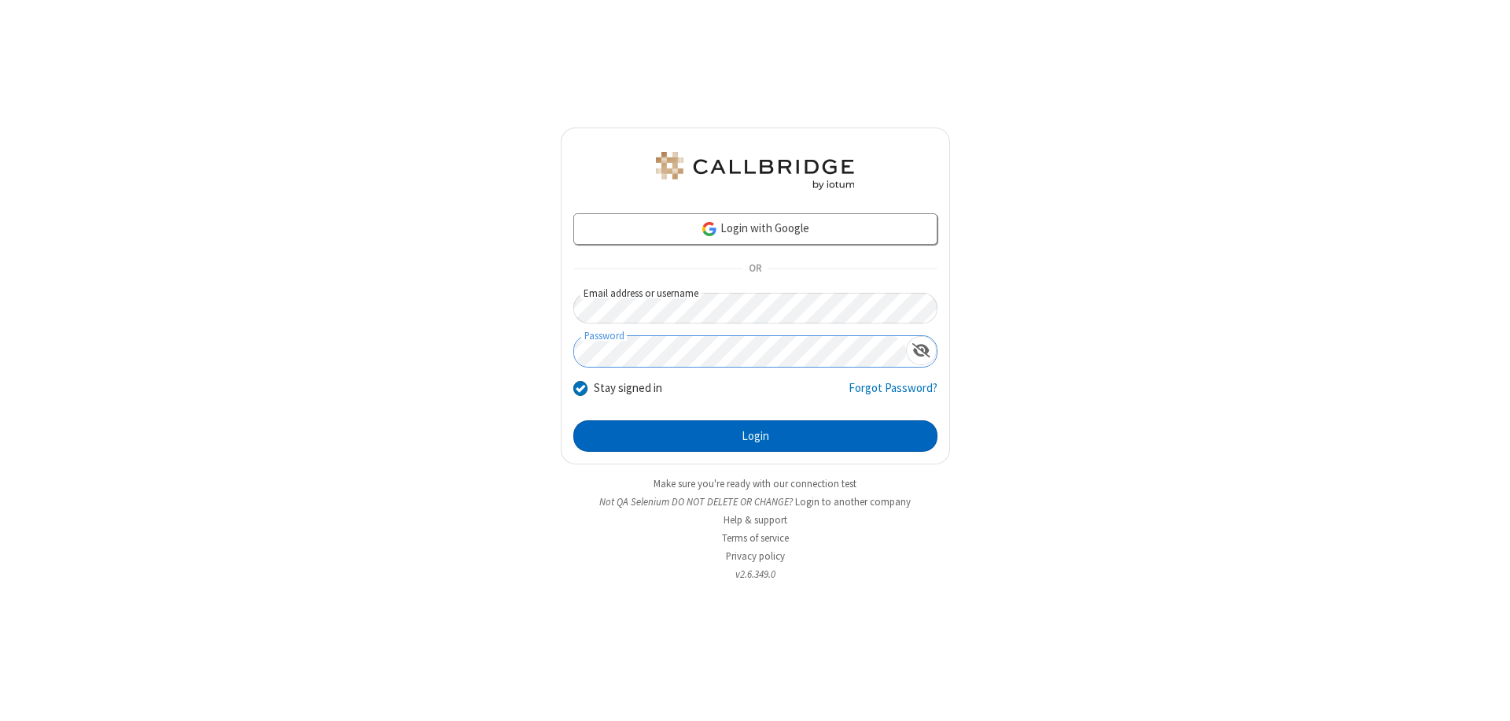
click at [755, 436] on button "Login" at bounding box center [755, 435] width 364 height 31
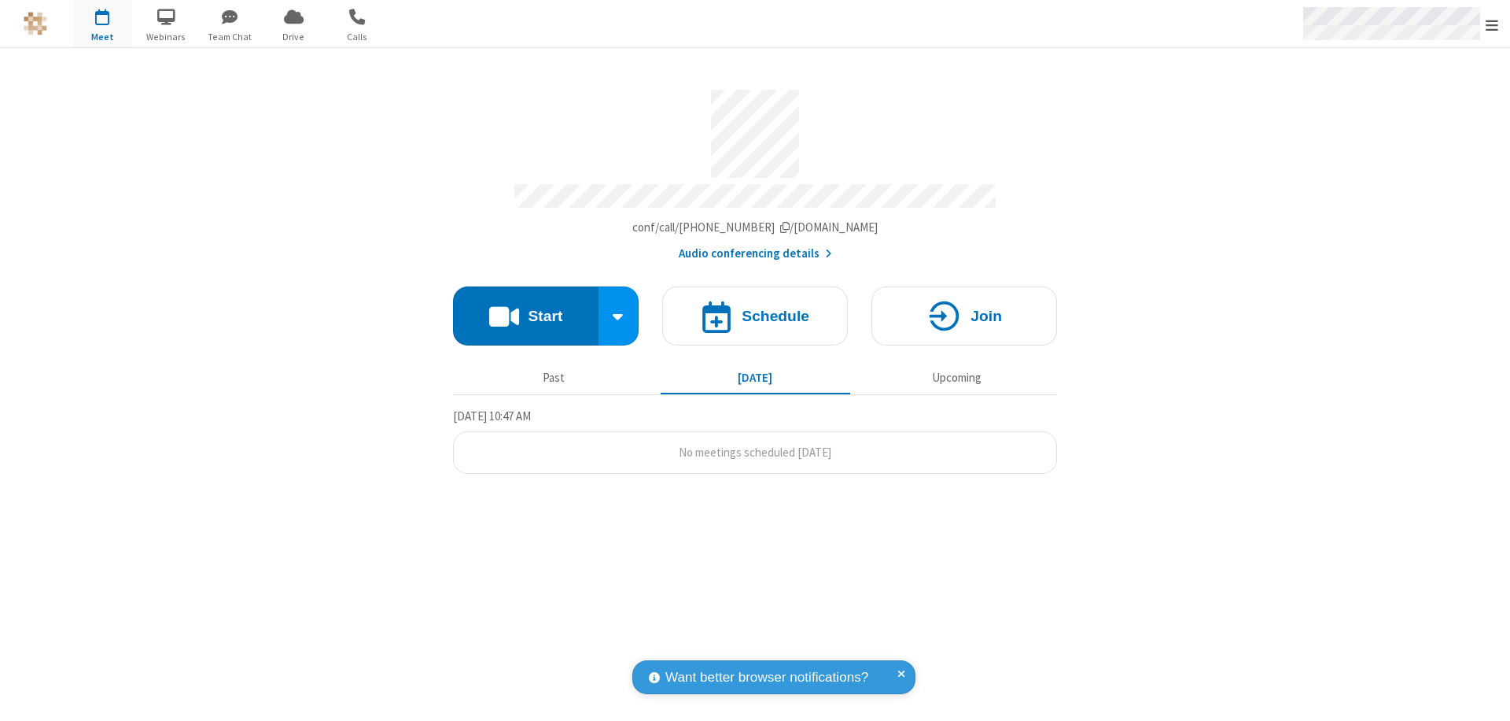
click at [1492, 24] on span "Open menu" at bounding box center [1492, 25] width 13 height 16
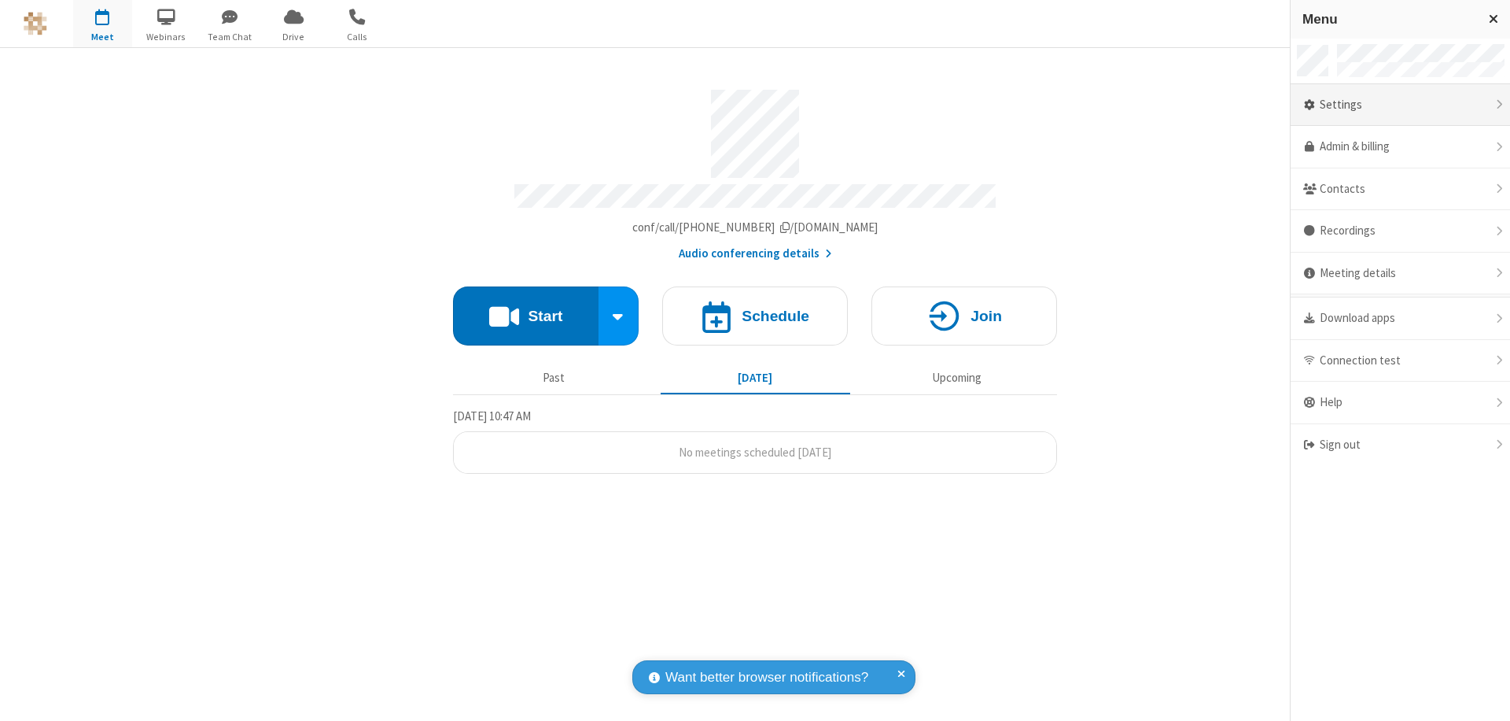
click at [1400, 105] on div "Settings" at bounding box center [1400, 105] width 219 height 42
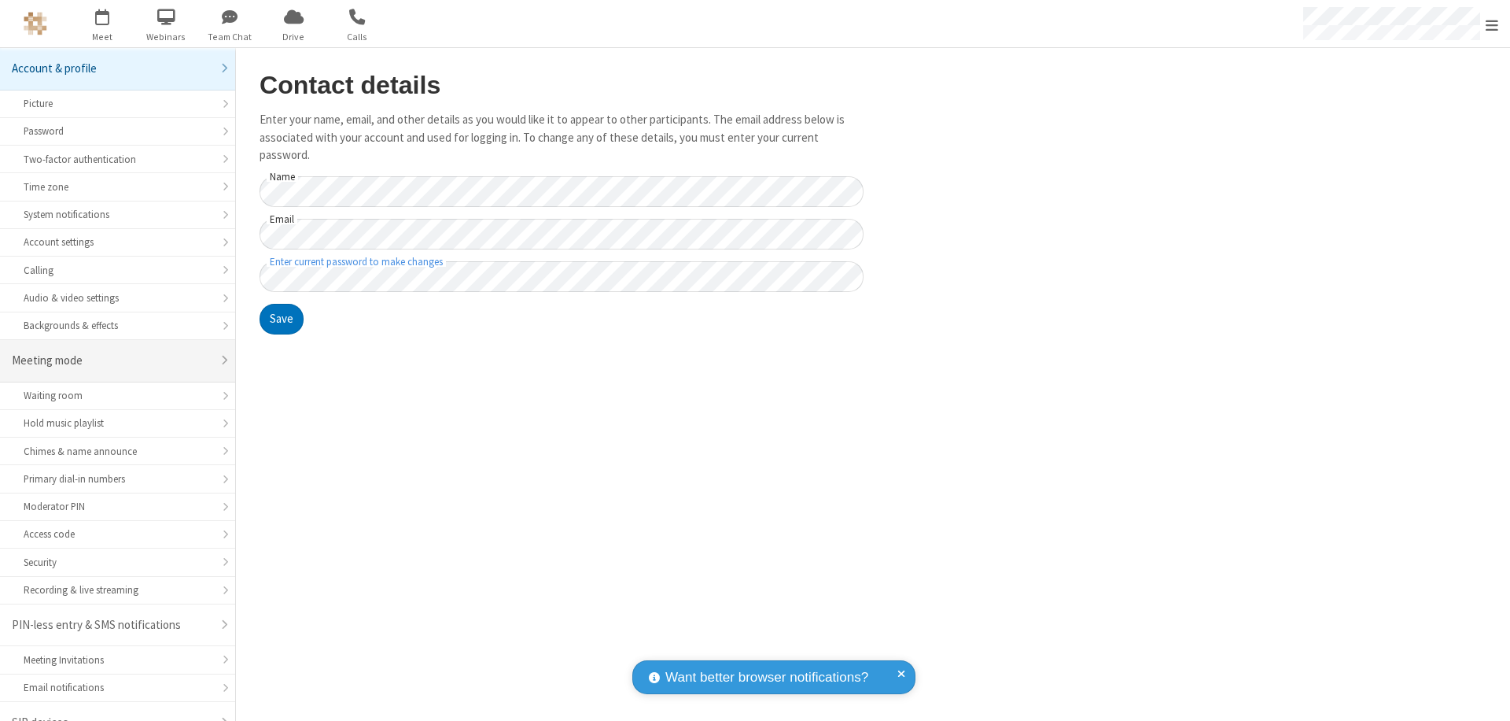
click at [112, 352] on div "Meeting mode" at bounding box center [112, 361] width 200 height 18
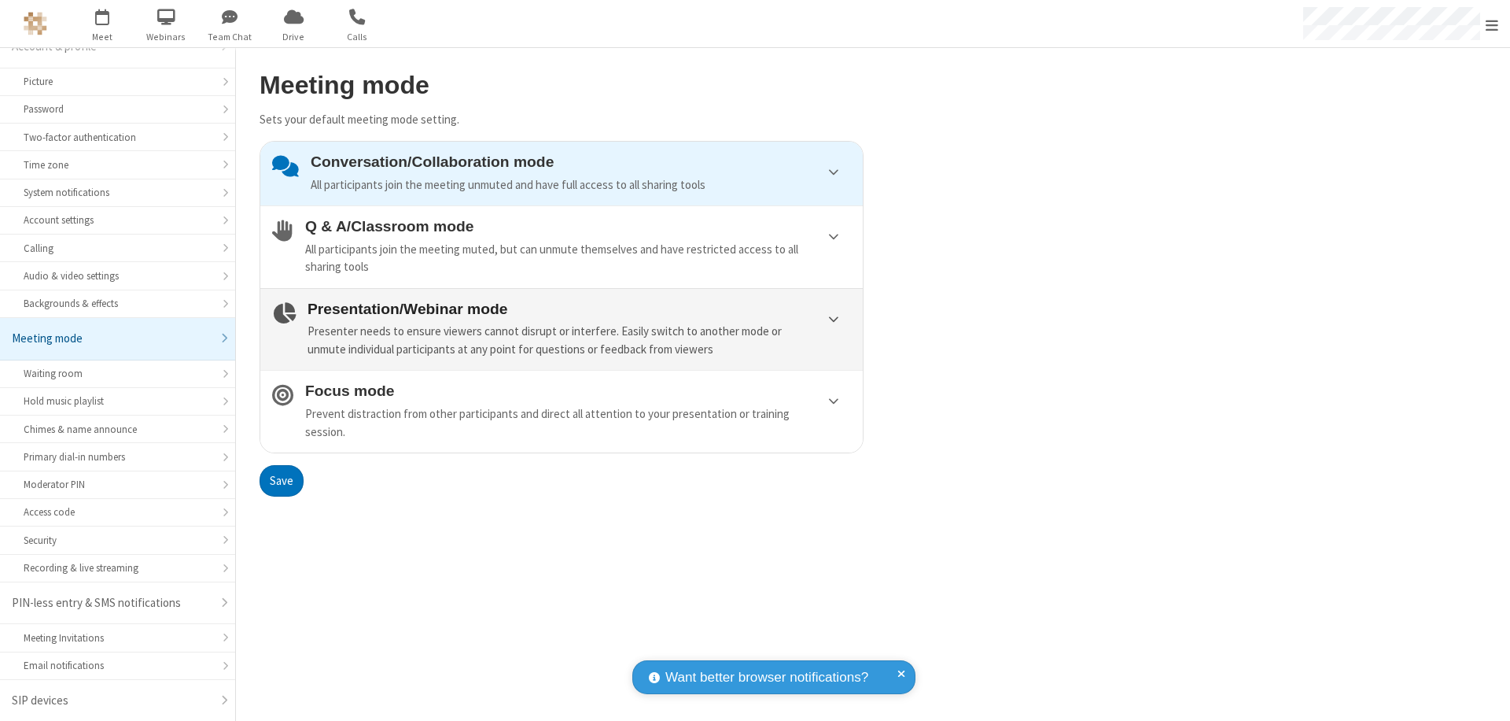
click at [562, 329] on div "Presenter needs to ensure viewers cannot disrupt or interfere. Easily switch to…" at bounding box center [580, 340] width 544 height 35
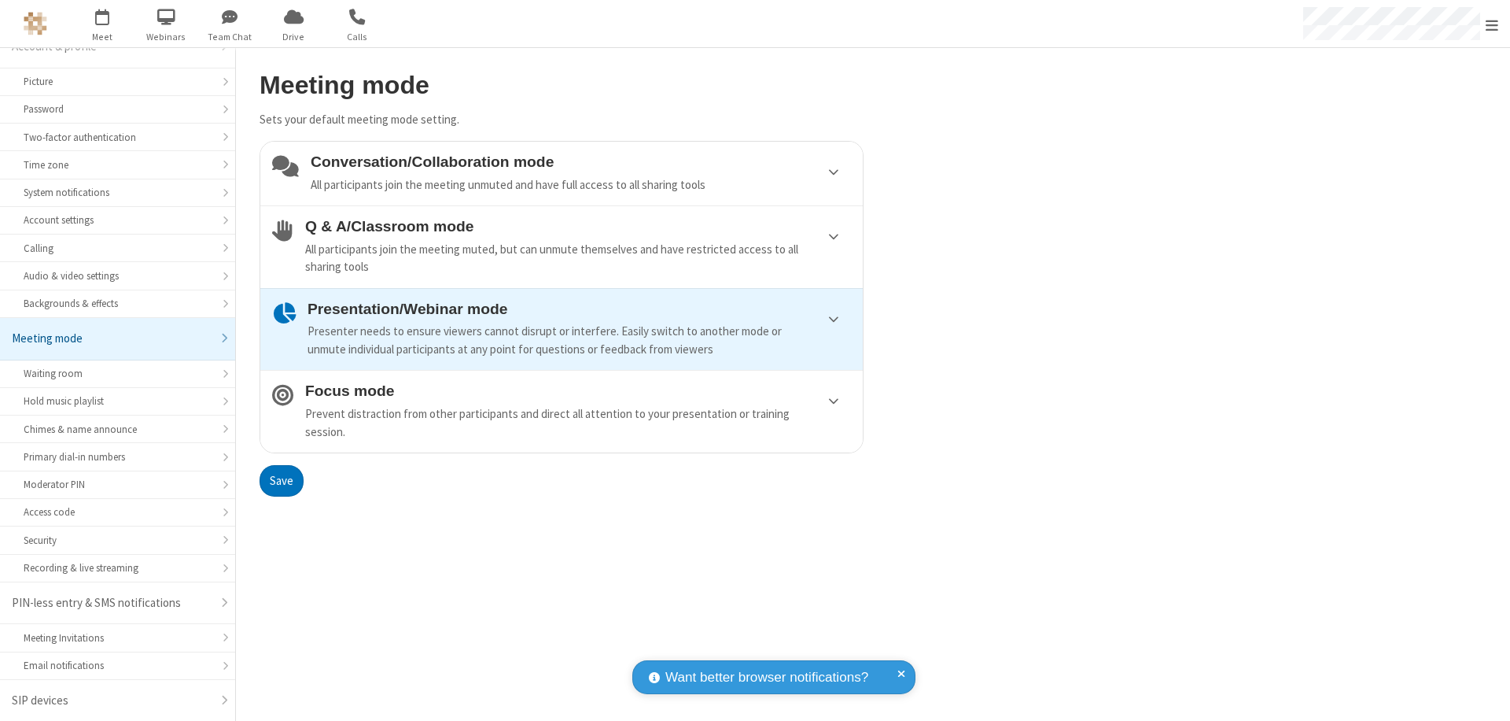
click at [281, 480] on button "Save" at bounding box center [282, 480] width 44 height 31
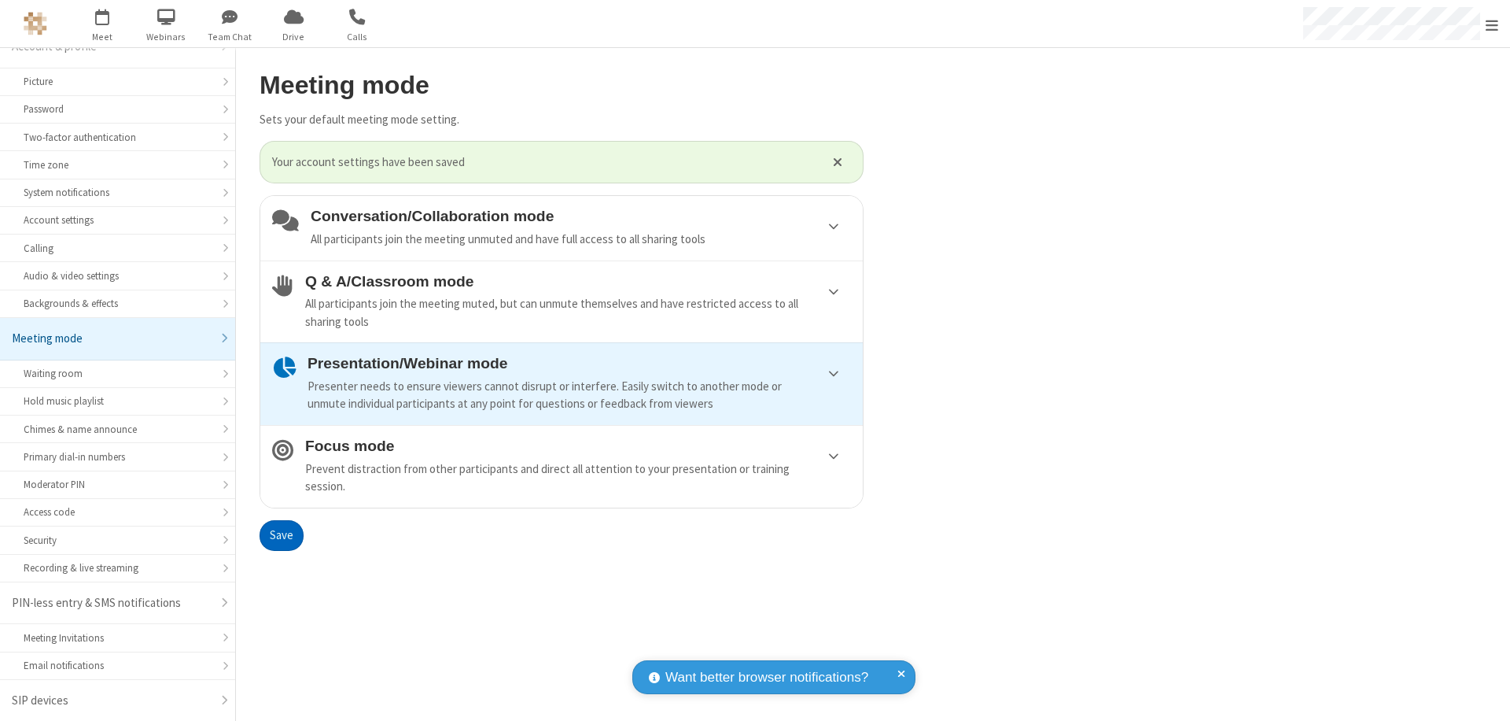
click at [1492, 24] on span "Open menu" at bounding box center [1492, 25] width 13 height 16
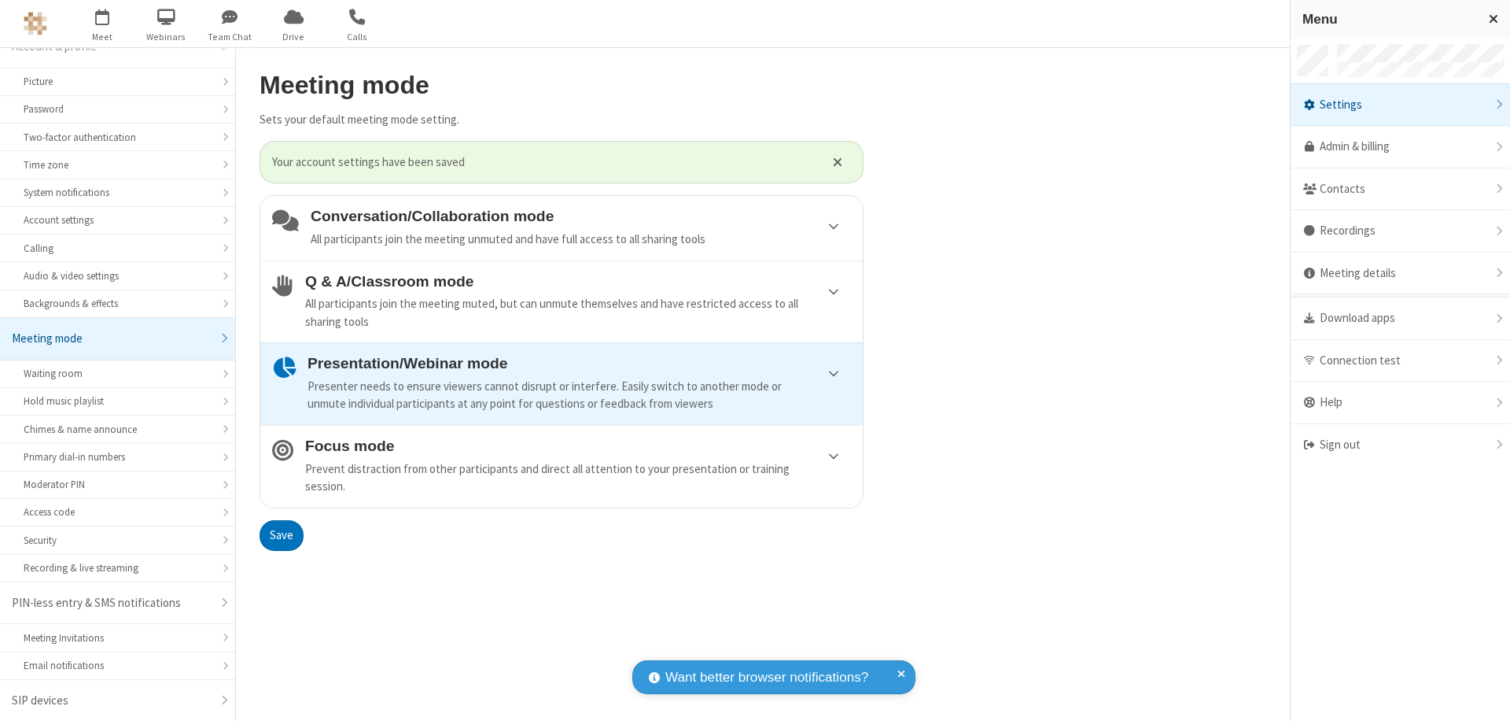
click at [1400, 444] on div "Sign out" at bounding box center [1400, 445] width 219 height 42
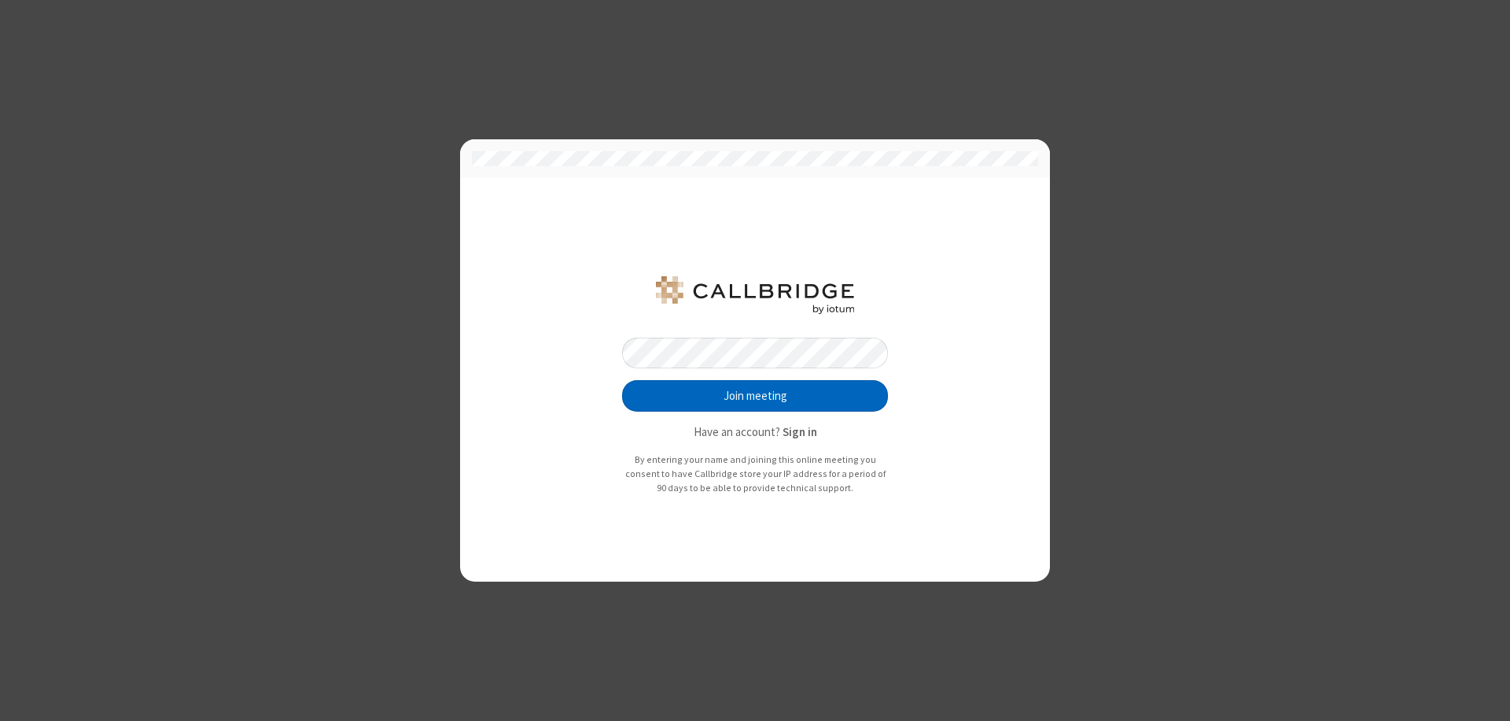
click at [755, 396] on button "Join meeting" at bounding box center [755, 395] width 266 height 31
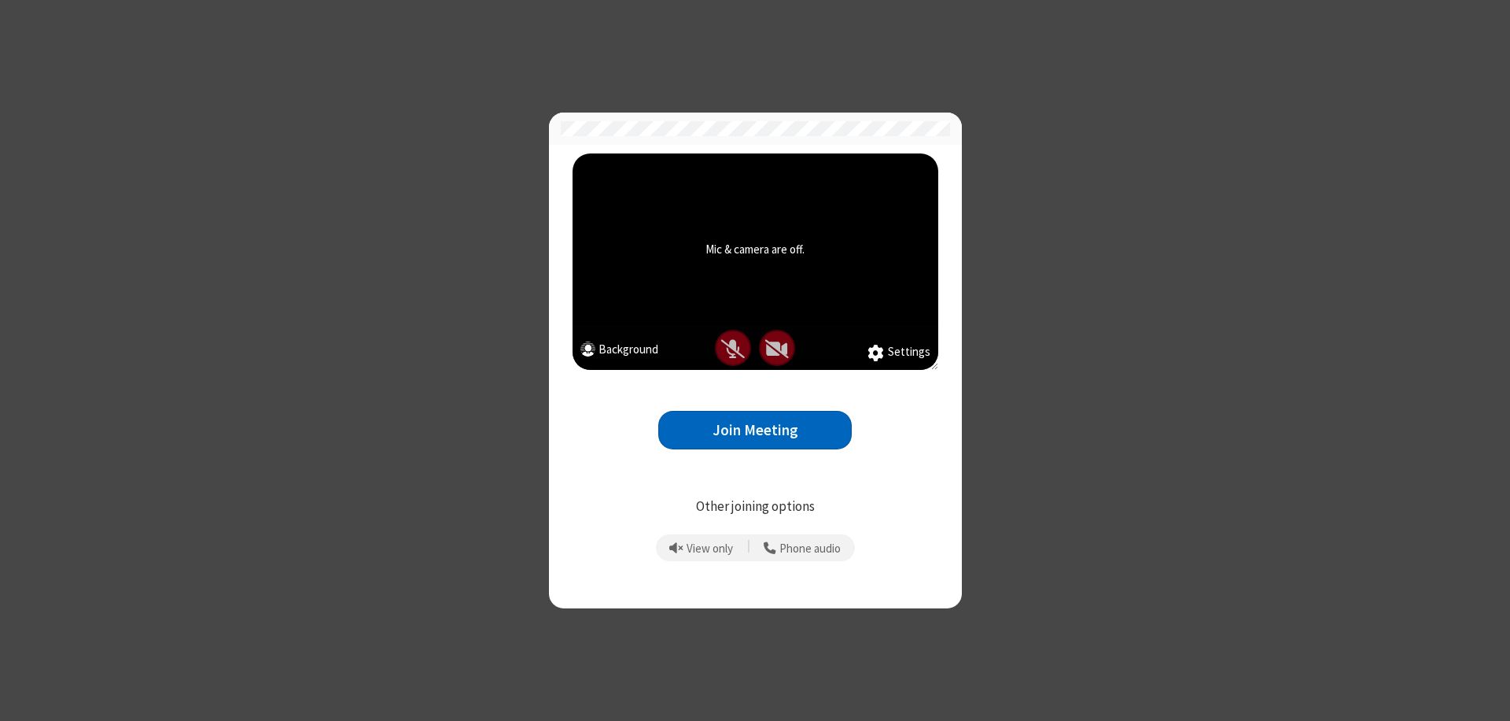
click at [755, 429] on button "Join Meeting" at bounding box center [755, 430] width 194 height 39
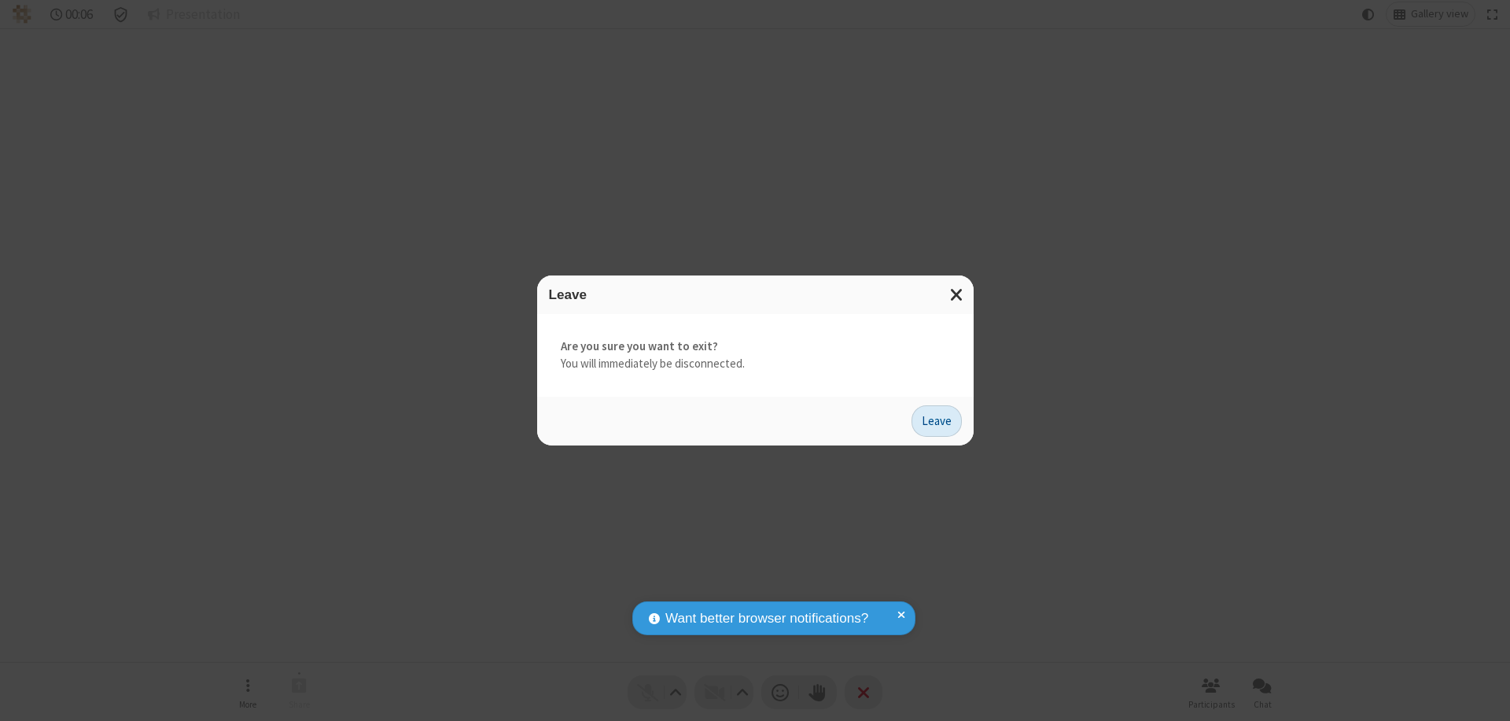
click at [937, 420] on button "Leave" at bounding box center [937, 420] width 50 height 31
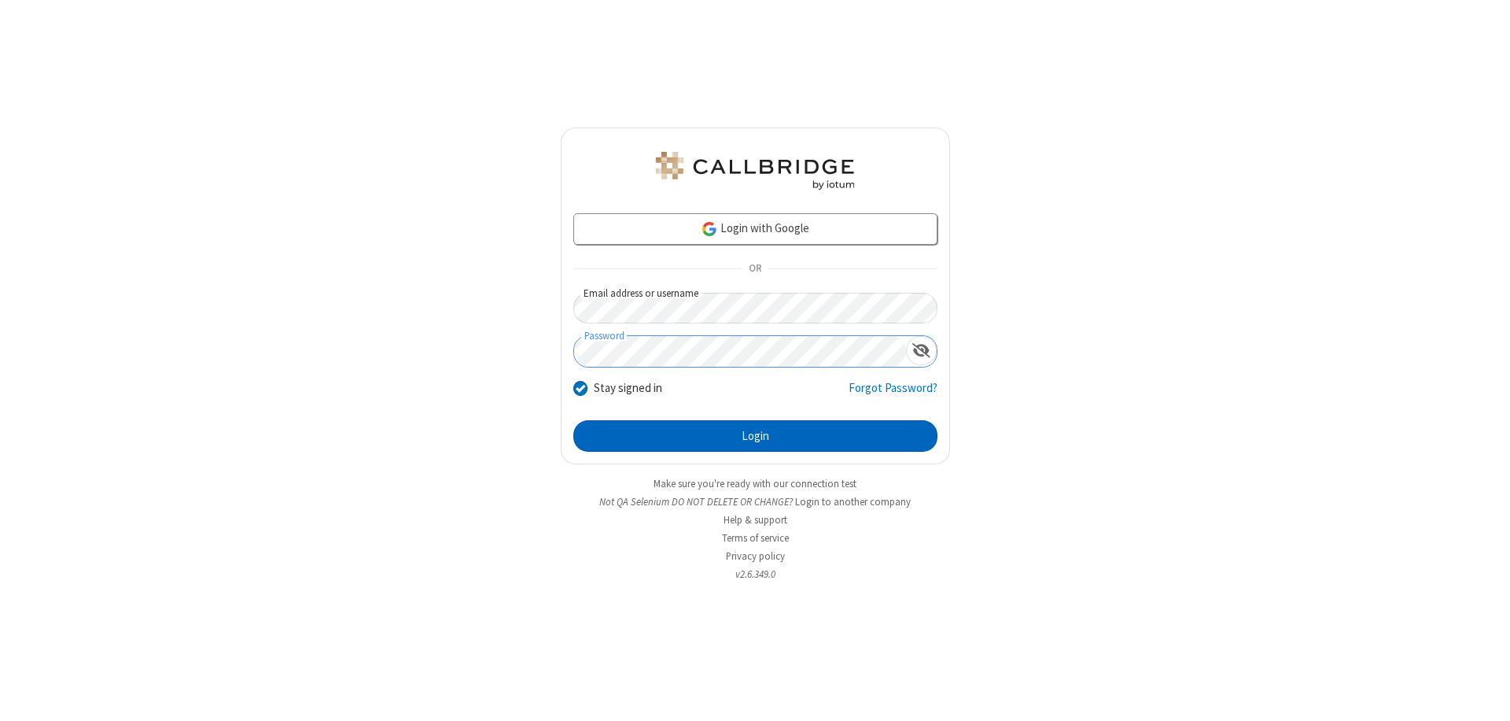
click at [755, 436] on button "Login" at bounding box center [755, 435] width 364 height 31
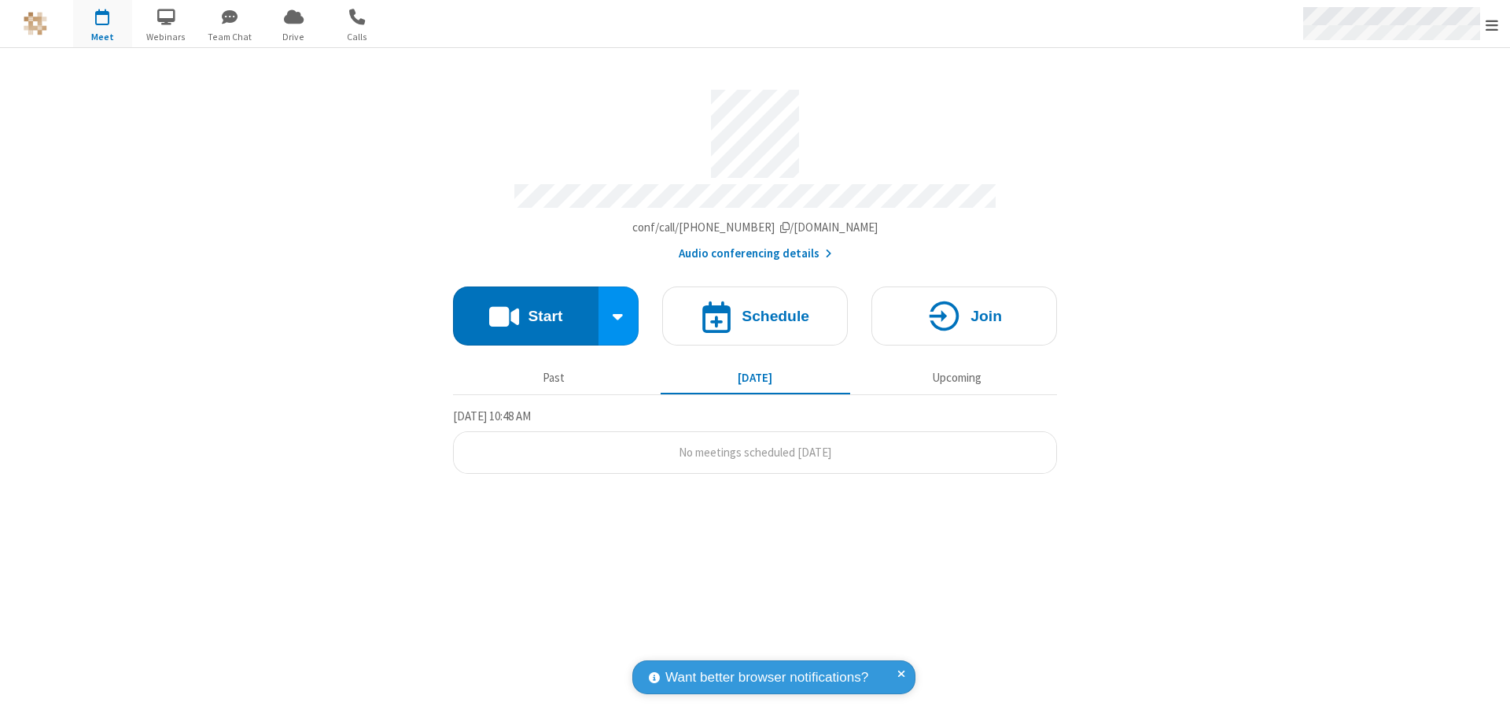
click at [1492, 24] on span "Open menu" at bounding box center [1492, 25] width 13 height 16
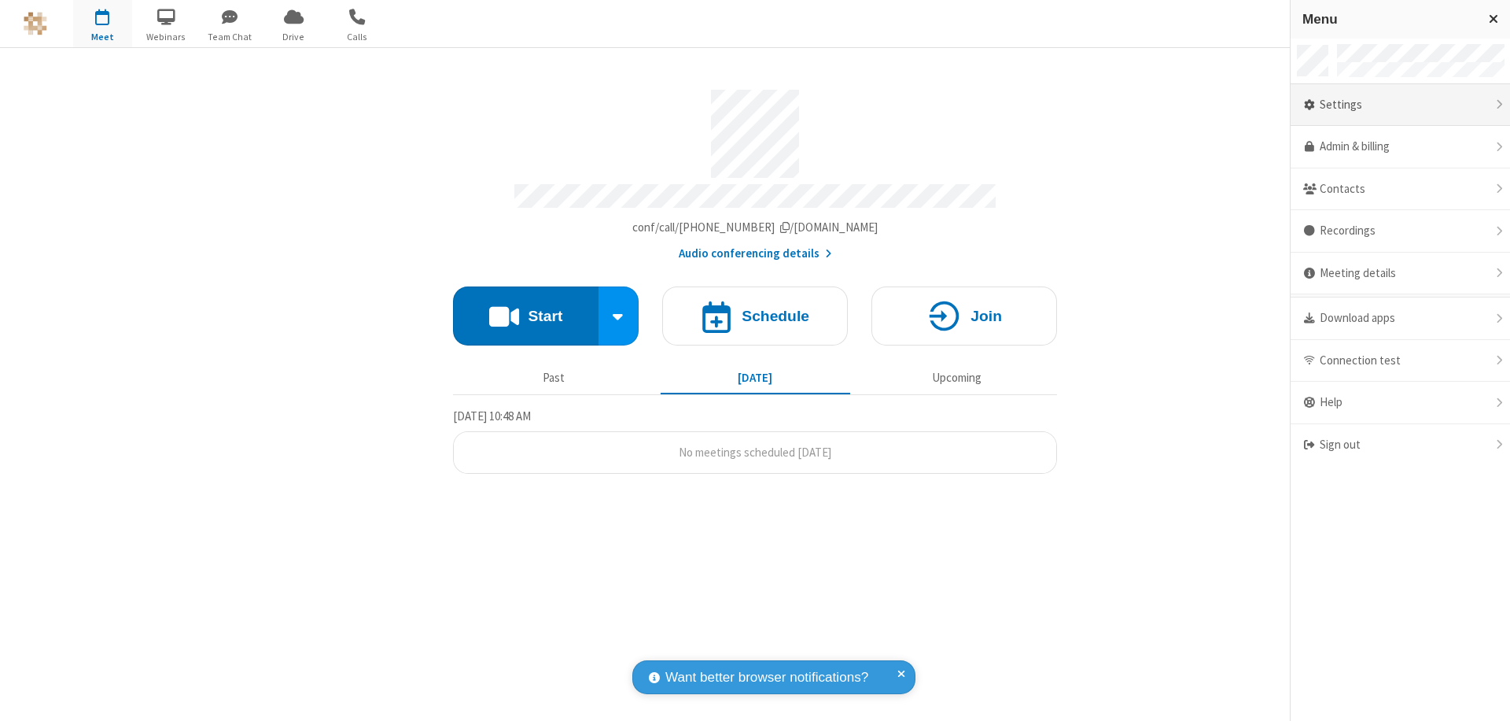
click at [1400, 105] on div "Settings" at bounding box center [1400, 105] width 219 height 42
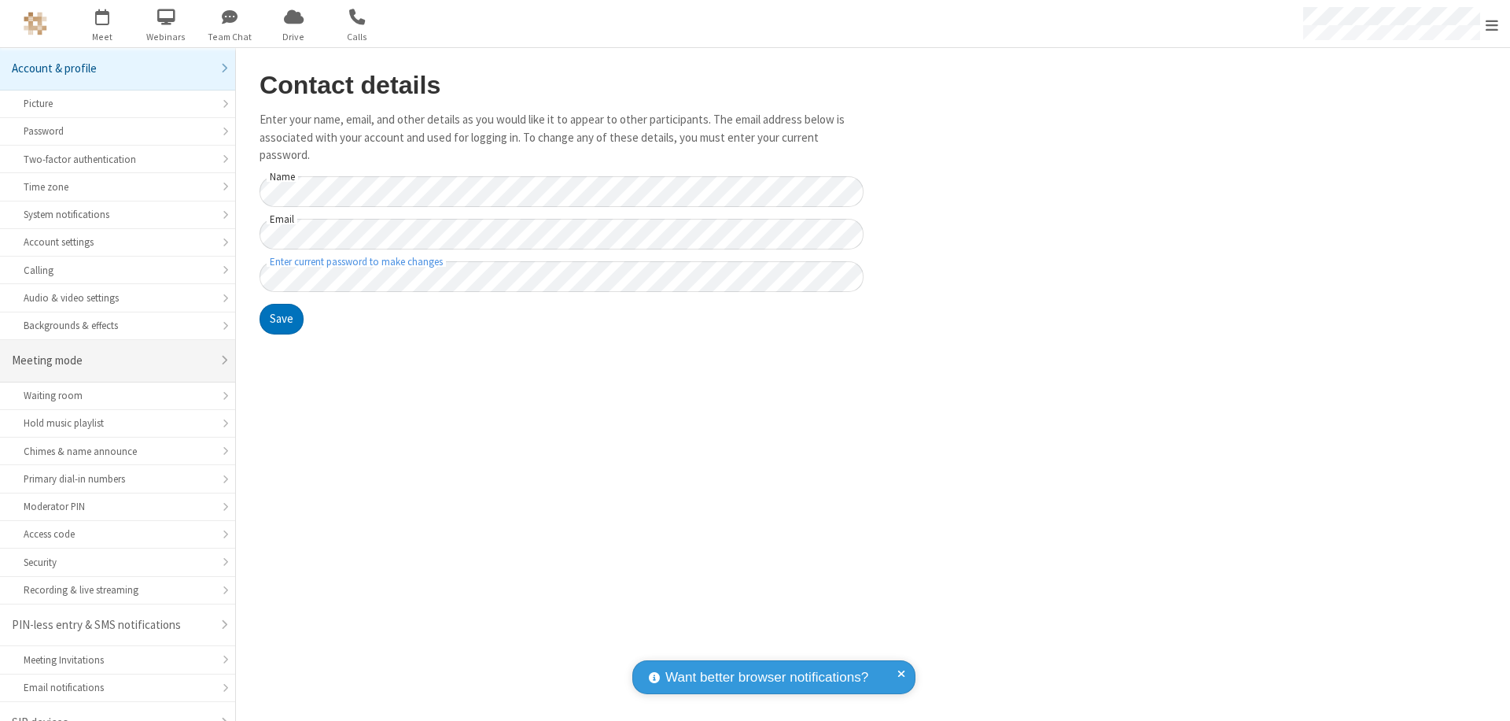
click at [112, 352] on div "Meeting mode" at bounding box center [112, 361] width 200 height 18
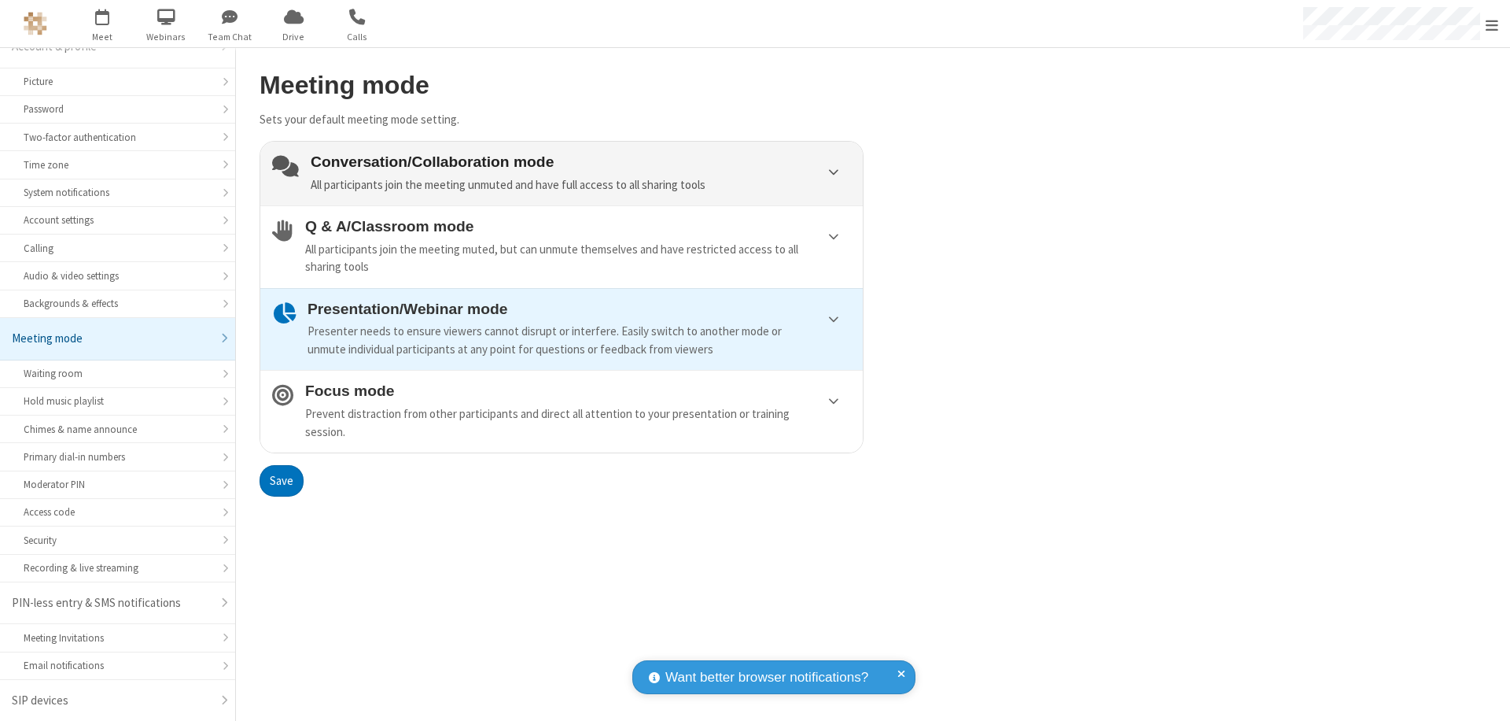
click at [562, 173] on div "Conversation/Collaboration mode All participants join the meeting unmuted and h…" at bounding box center [581, 173] width 540 height 40
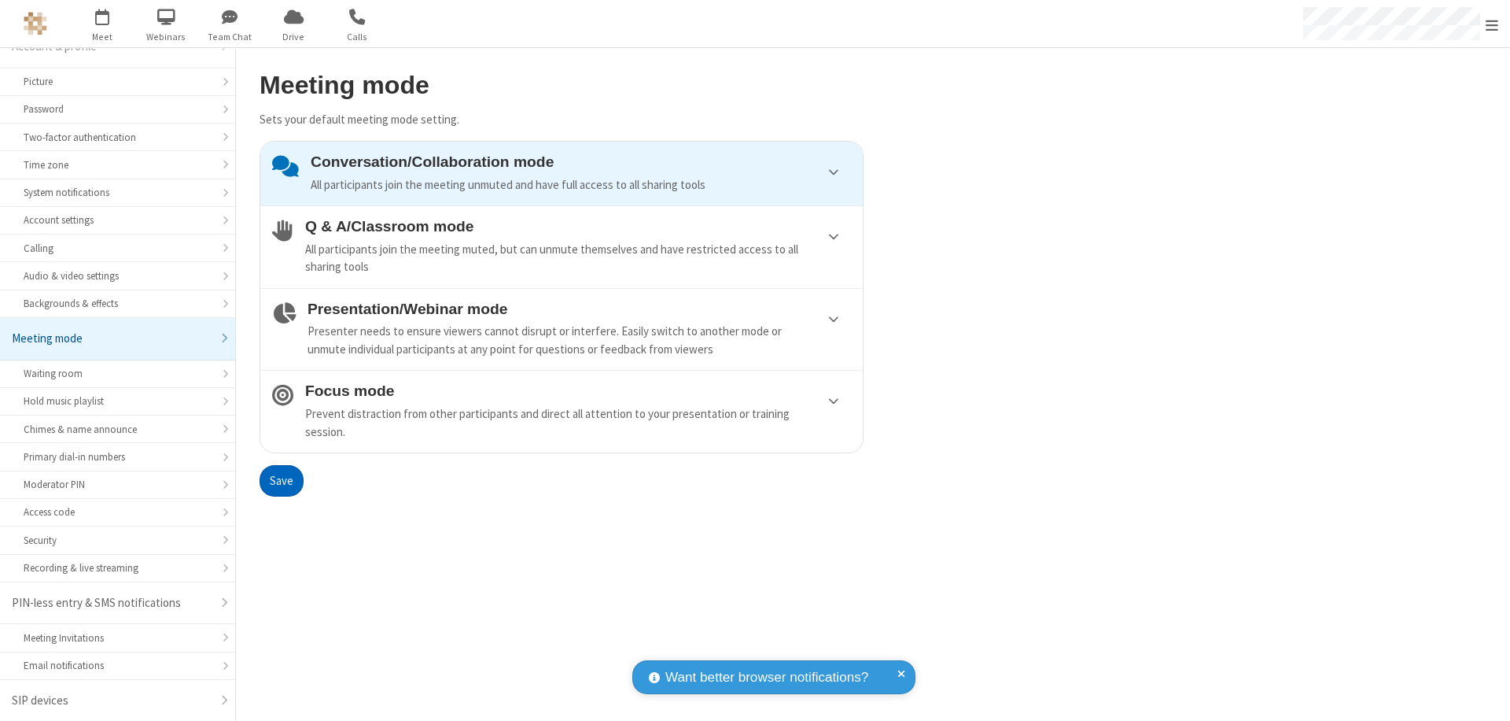
click at [281, 480] on button "Save" at bounding box center [282, 480] width 44 height 31
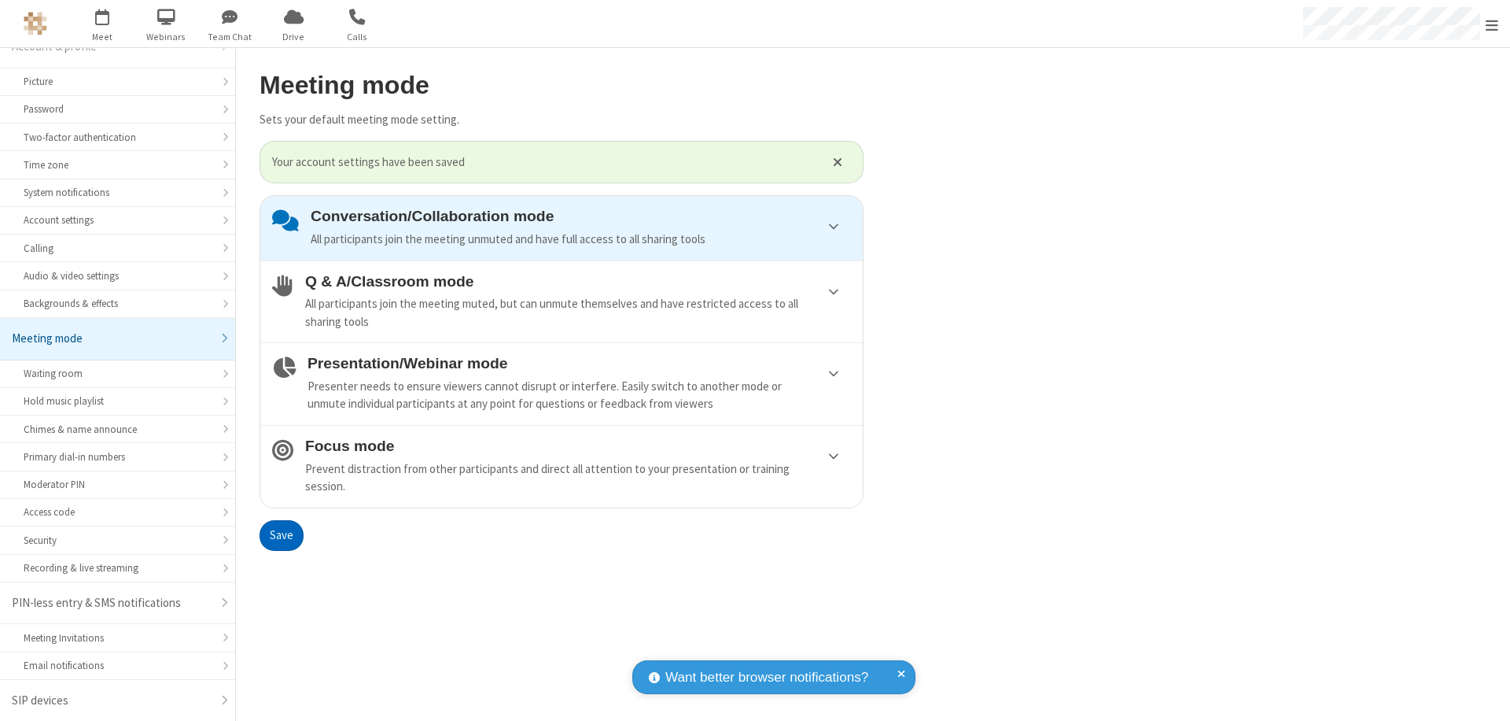
click at [1492, 24] on span "Open menu" at bounding box center [1492, 25] width 13 height 16
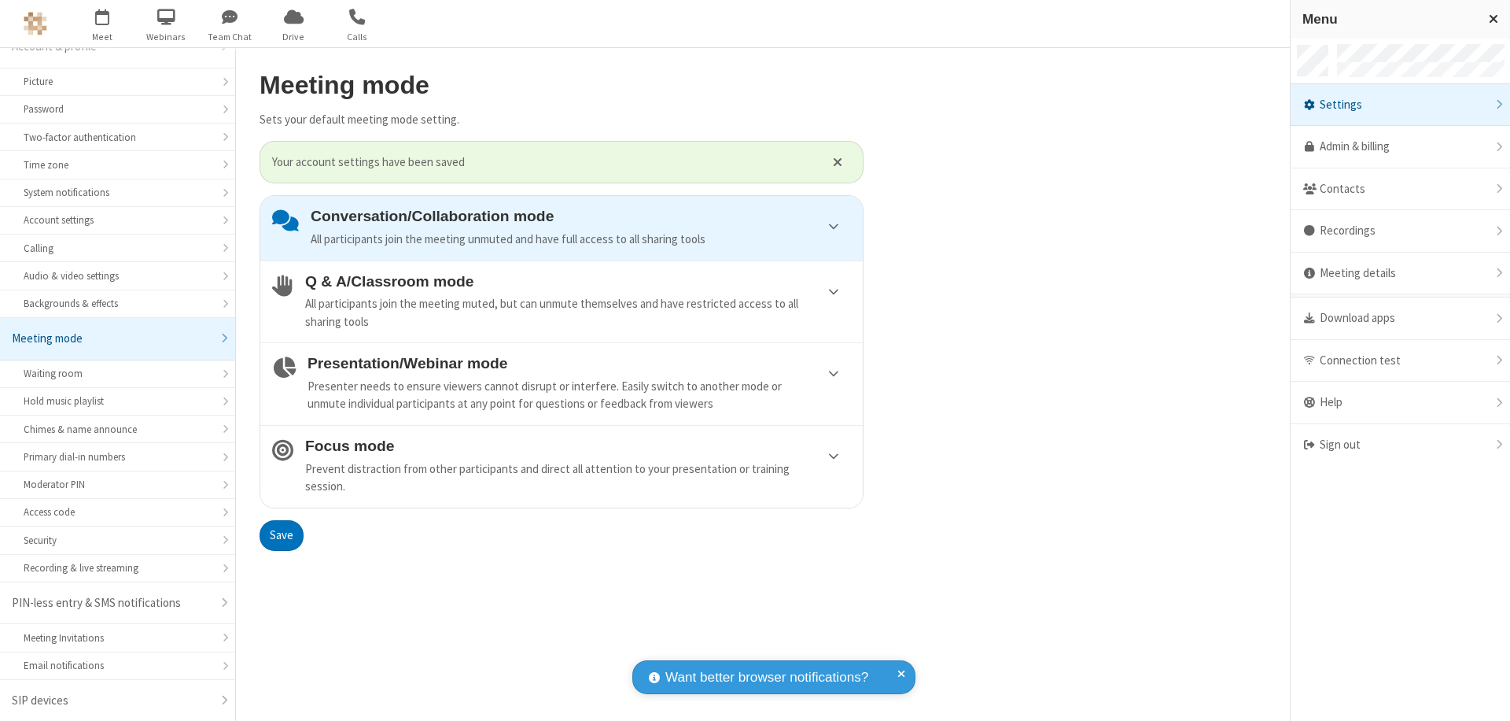
click at [1400, 444] on div "Sign out" at bounding box center [1400, 445] width 219 height 42
